Goal: Task Accomplishment & Management: Use online tool/utility

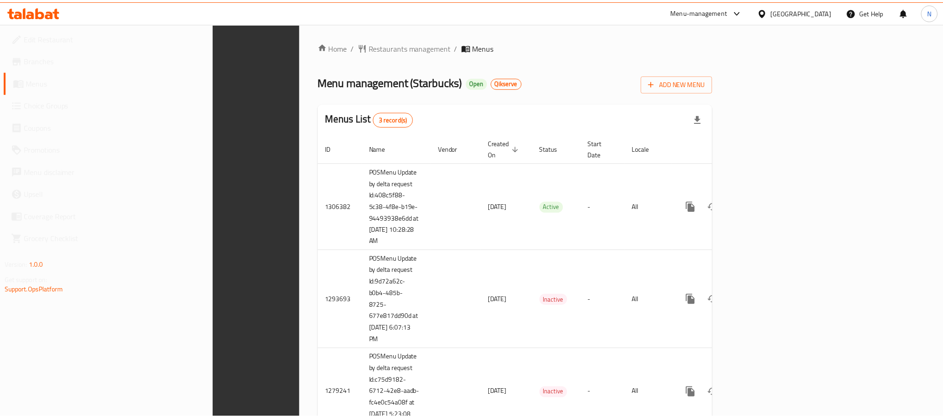
scroll to position [35, 0]
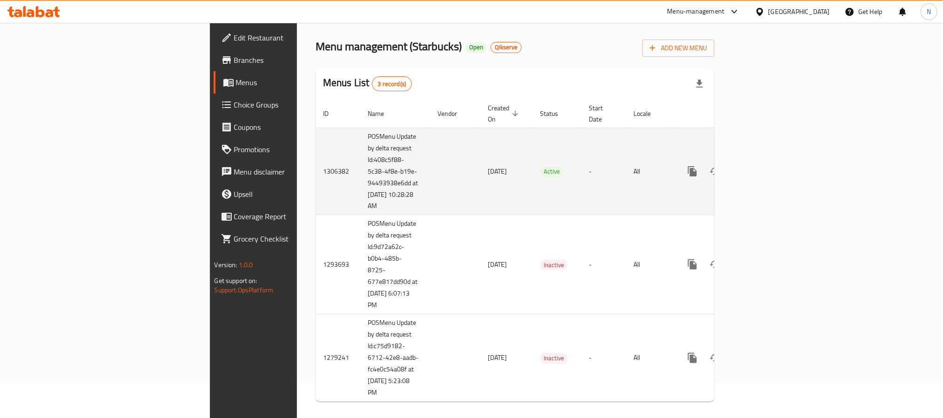
click at [765, 166] on icon "enhanced table" at bounding box center [759, 171] width 11 height 11
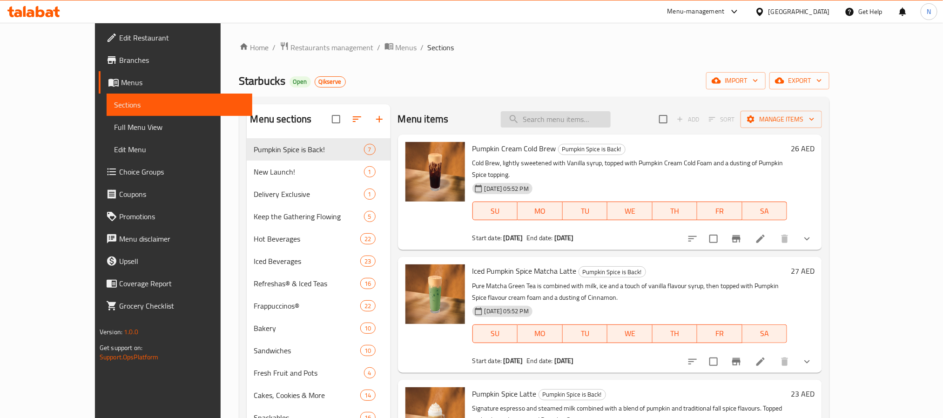
click at [553, 125] on input "search" at bounding box center [556, 119] width 110 height 16
paste input "Frozen Mango Dragonfruit Starbucks Refresha® Drink"
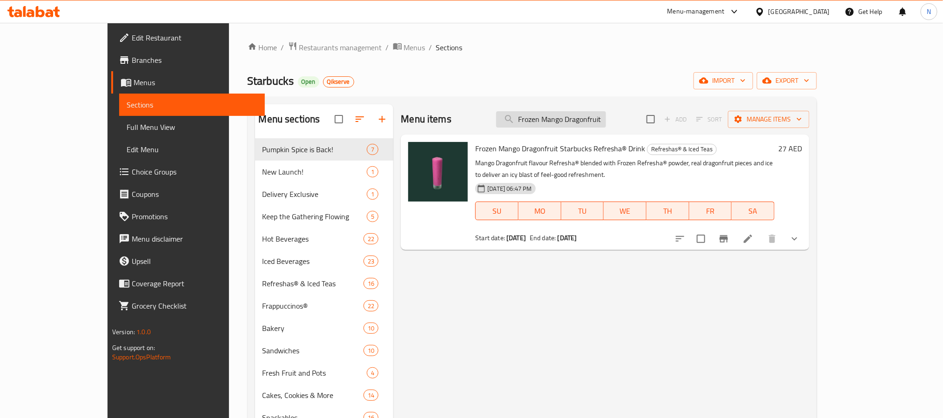
click at [570, 122] on input "Frozen Mango Dragonfruit Starbucks Refresha® Drink" at bounding box center [551, 119] width 110 height 16
paste input "Peach Apple Cream Iced Tea"
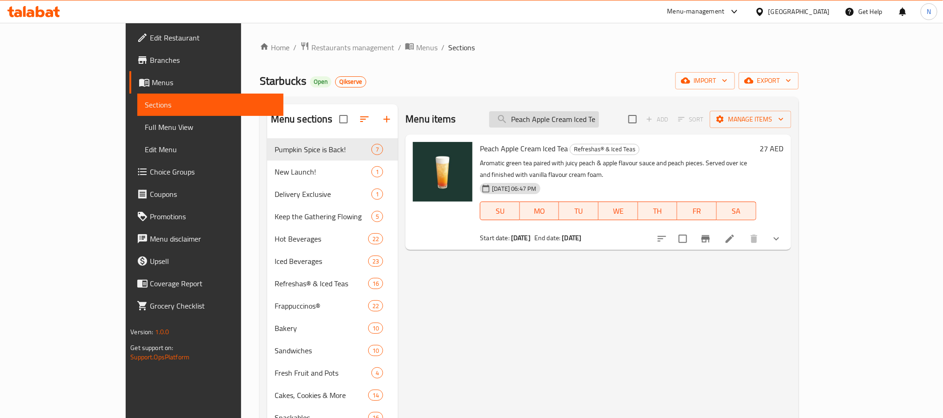
click at [586, 121] on input "Peach Apple Cream Iced Tea" at bounding box center [544, 119] width 110 height 16
click at [585, 121] on input "Peach Apple Cream Iced Tea" at bounding box center [544, 119] width 110 height 16
paste input "Frozen Strawberry Acai Starbucks Refresha® Drink"
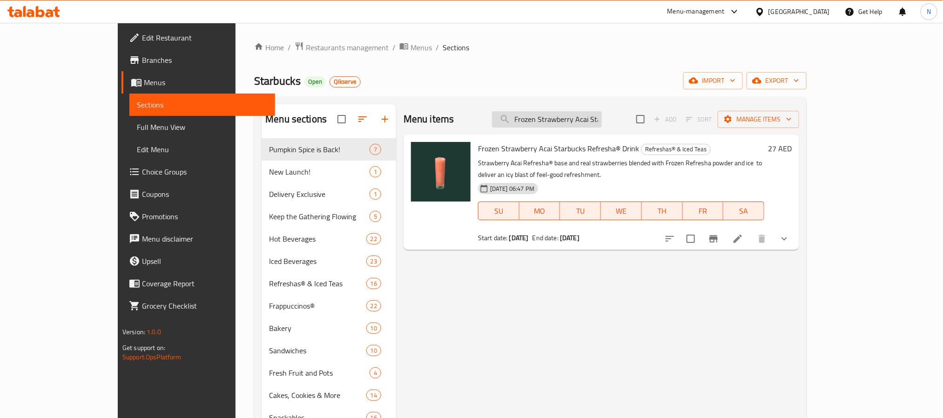
click at [594, 113] on input "Frozen Strawberry Acai Starbucks Refresha® Drink" at bounding box center [547, 119] width 110 height 16
paste input "Cream Brulee Iced Americano"
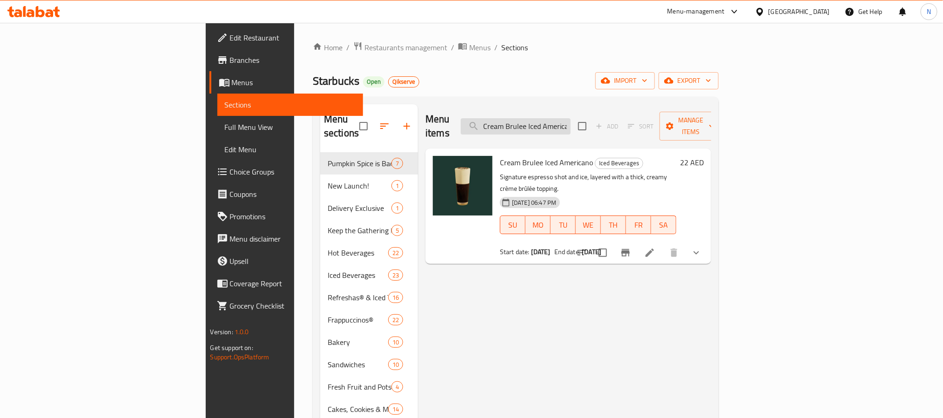
click at [571, 119] on input "Cream Brulee Iced Americano" at bounding box center [516, 126] width 110 height 16
paste input "ème Brulee Brown Sugar Frappucci"
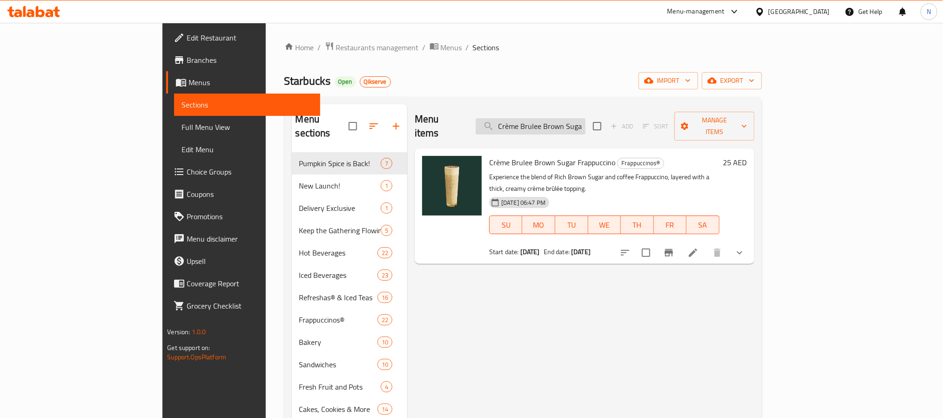
click at [561, 118] on input "Crème Brulee Brown Sugar Frappuccino" at bounding box center [531, 126] width 110 height 16
paste input "Tiramisu Iced Latte"
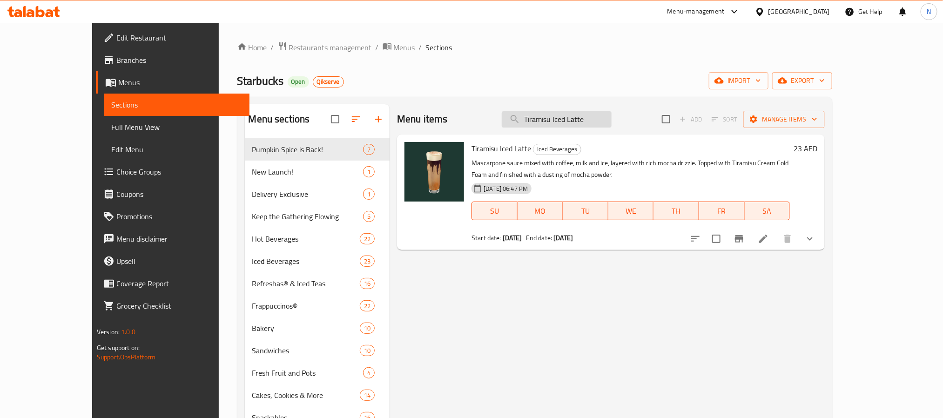
click at [568, 119] on input "Tiramisu Iced Latte" at bounding box center [557, 119] width 110 height 16
paste input "Americano"
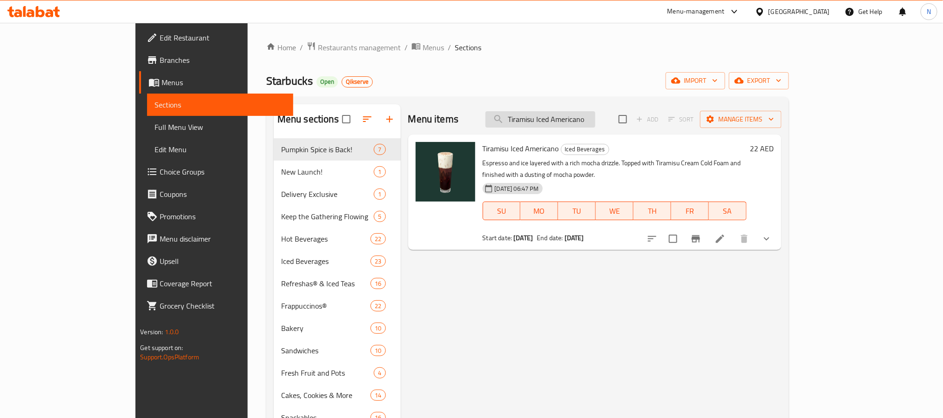
click at [595, 125] on input "Tiramisu Iced Americano" at bounding box center [541, 119] width 110 height 16
paste input "Frappucci"
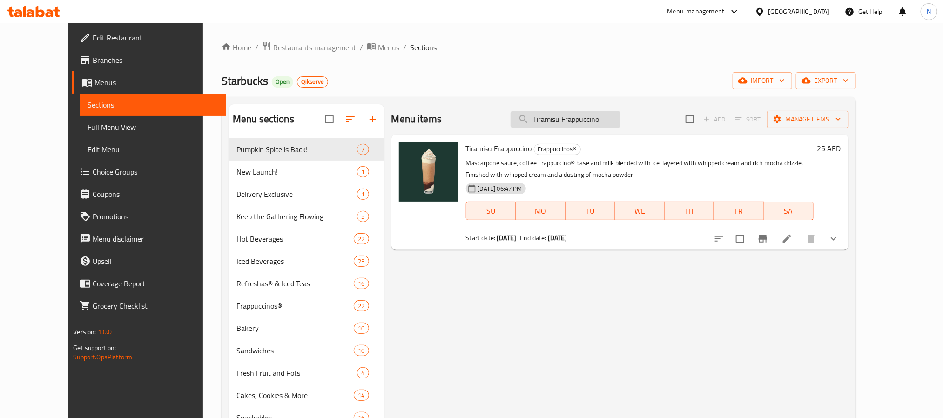
click at [615, 113] on input "Tiramisu Frappuccino" at bounding box center [566, 119] width 110 height 16
paste input "Latte"
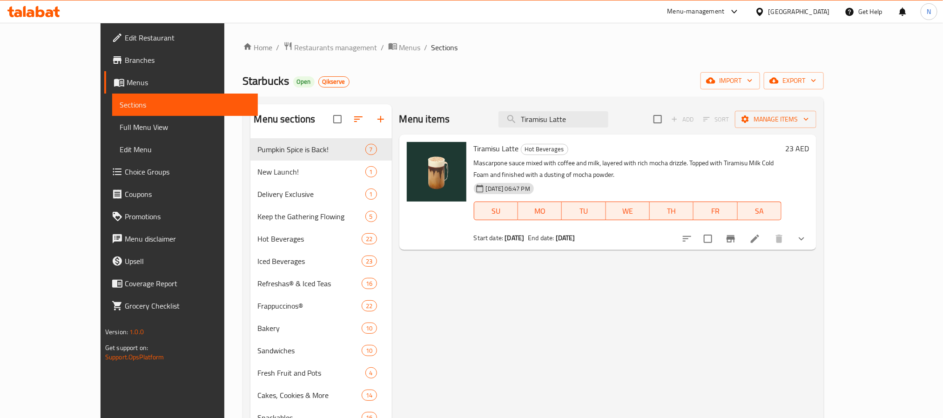
type input "Tiramisu Latte"
